Goal: Information Seeking & Learning: Find specific fact

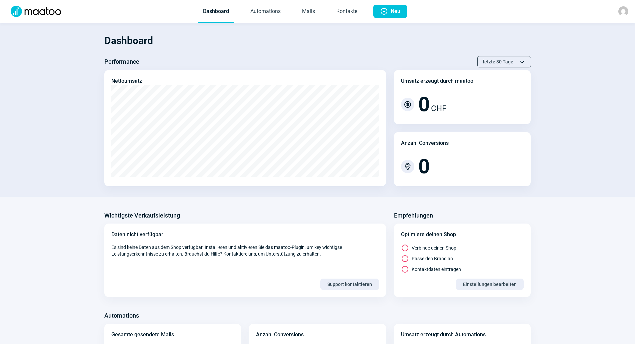
click at [311, 23] on section "Dashboard Performance letzte 30 Tage ChevronUp icon ChevronDown icon Nettoumsat…" at bounding box center [317, 110] width 635 height 174
click at [312, 20] on link "Mails" at bounding box center [309, 12] width 24 height 22
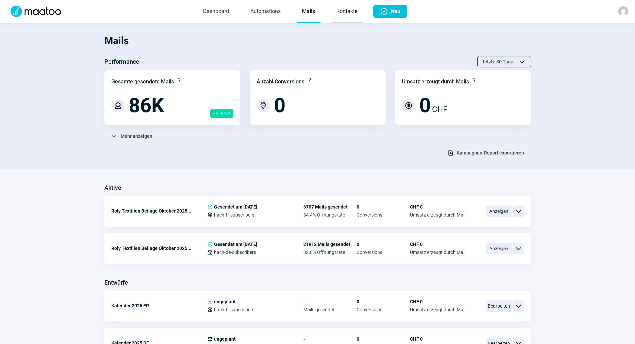
click at [342, 12] on link "Kontakte" at bounding box center [347, 12] width 32 height 22
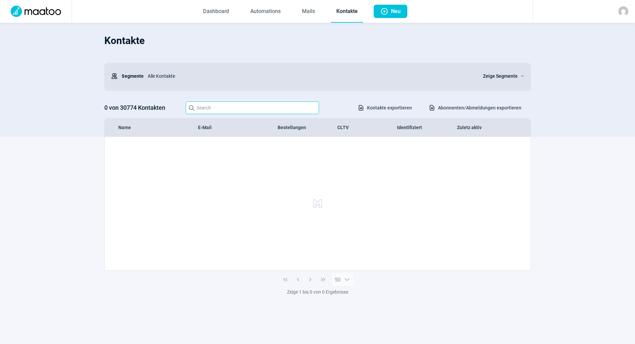
click at [229, 110] on input "Search icon" at bounding box center [252, 107] width 133 height 13
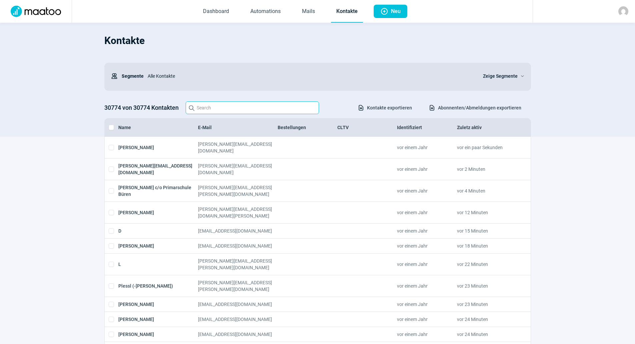
paste input "[PERSON_NAME][EMAIL_ADDRESS][DOMAIN_NAME]"
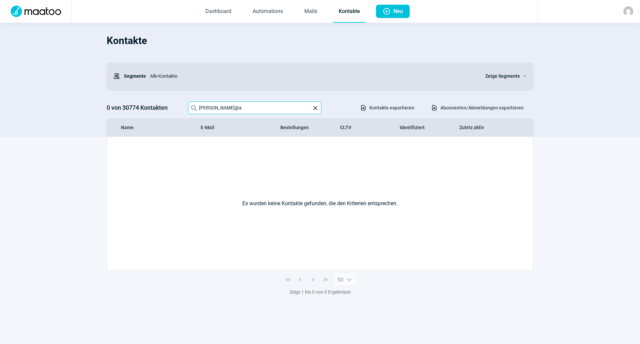
drag, startPoint x: 251, startPoint y: 113, endPoint x: 115, endPoint y: 98, distance: 136.8
click at [115, 98] on div "Kontakte Users icon Segmente Alle Kontakte Zeige Segmente ChevronDown icon 0 vo…" at bounding box center [320, 82] width 427 height 107
paste input "[EMAIL_ADDRESS][DOMAIN_NAME]"
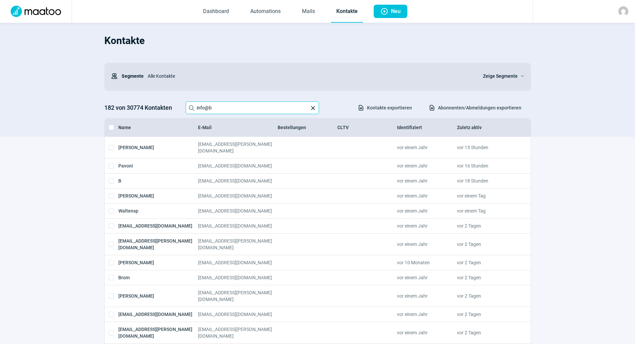
drag, startPoint x: 181, startPoint y: 107, endPoint x: 168, endPoint y: 106, distance: 12.4
click at [168, 106] on div "182 von 30774 Kontakten Search icon info@b X icon Download icon Kontakte export…" at bounding box center [317, 107] width 427 height 13
paste input "[EMAIL_ADDRESS][DOMAIN_NAME]"
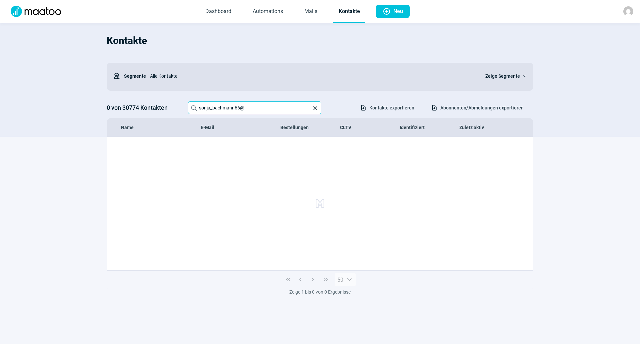
type input "sonja_bachmann66"
